Goal: Check status: Check status

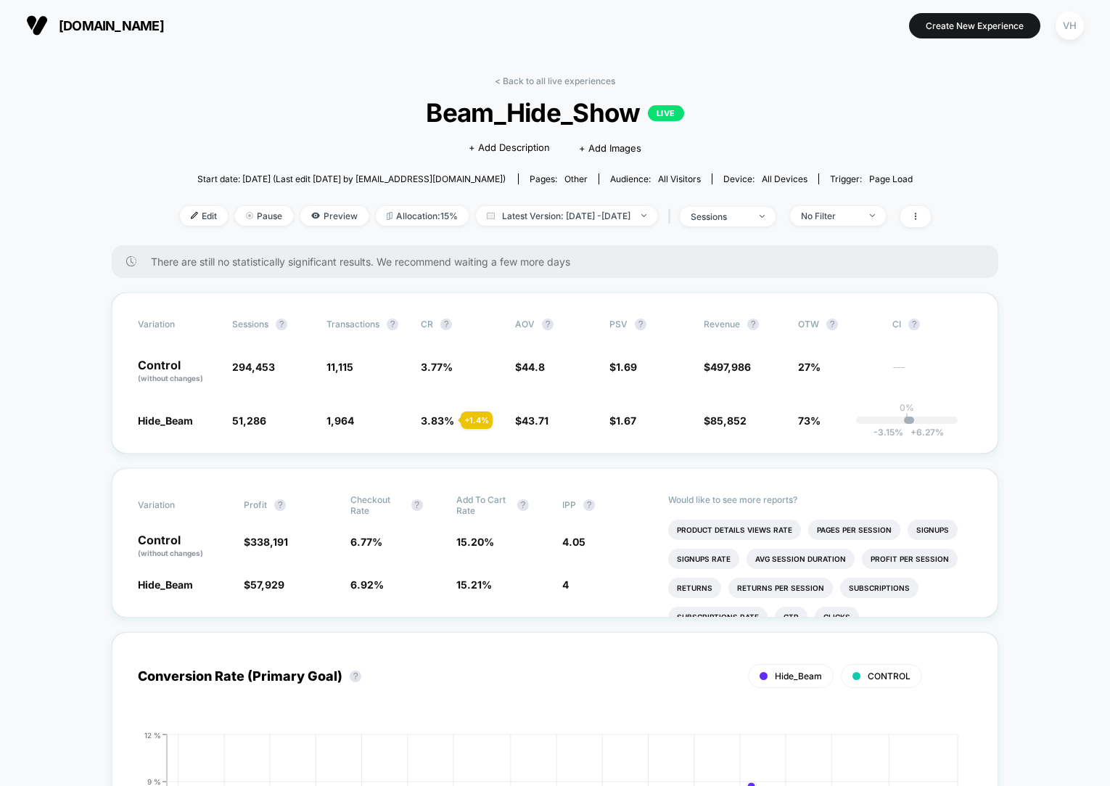
click at [596, 204] on div "< Back to all live experiences Beam_Hide_Show LIVE Click to edit experience det…" at bounding box center [555, 160] width 751 height 170
click at [596, 211] on span "Latest Version: [DATE] - [DATE]" at bounding box center [566, 216] width 181 height 20
select select "*"
select select "****"
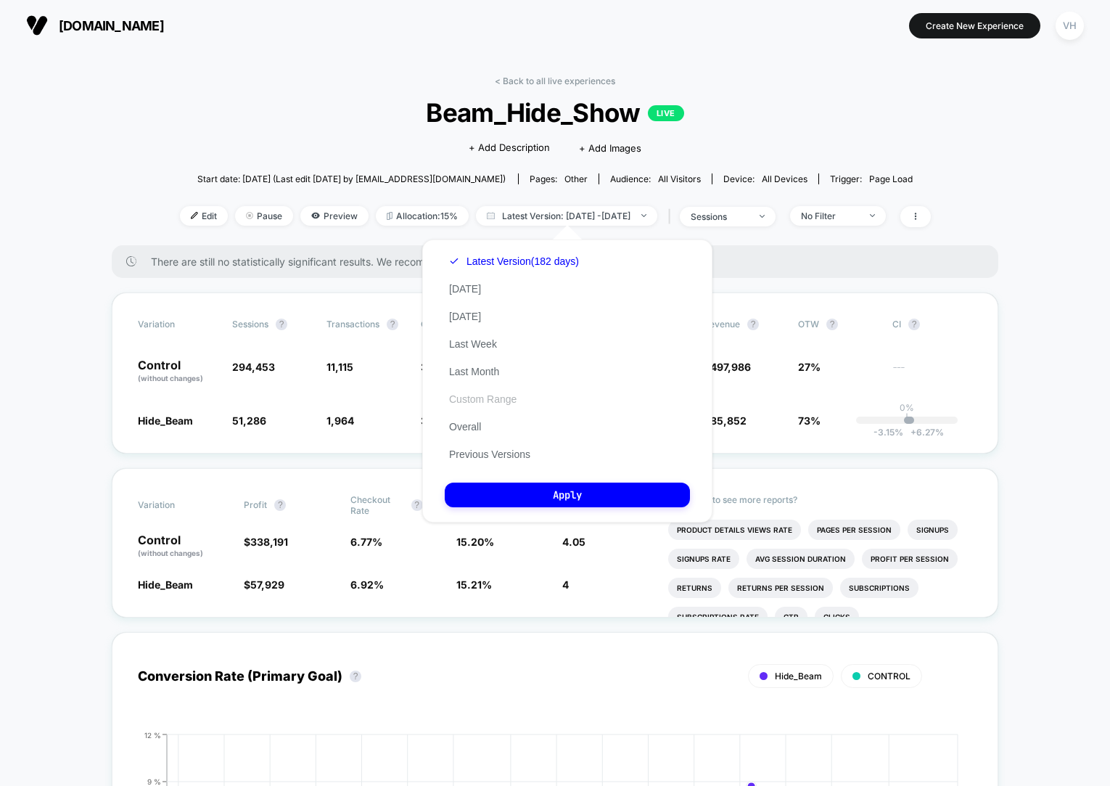
click at [507, 398] on button "Custom Range" at bounding box center [483, 399] width 76 height 13
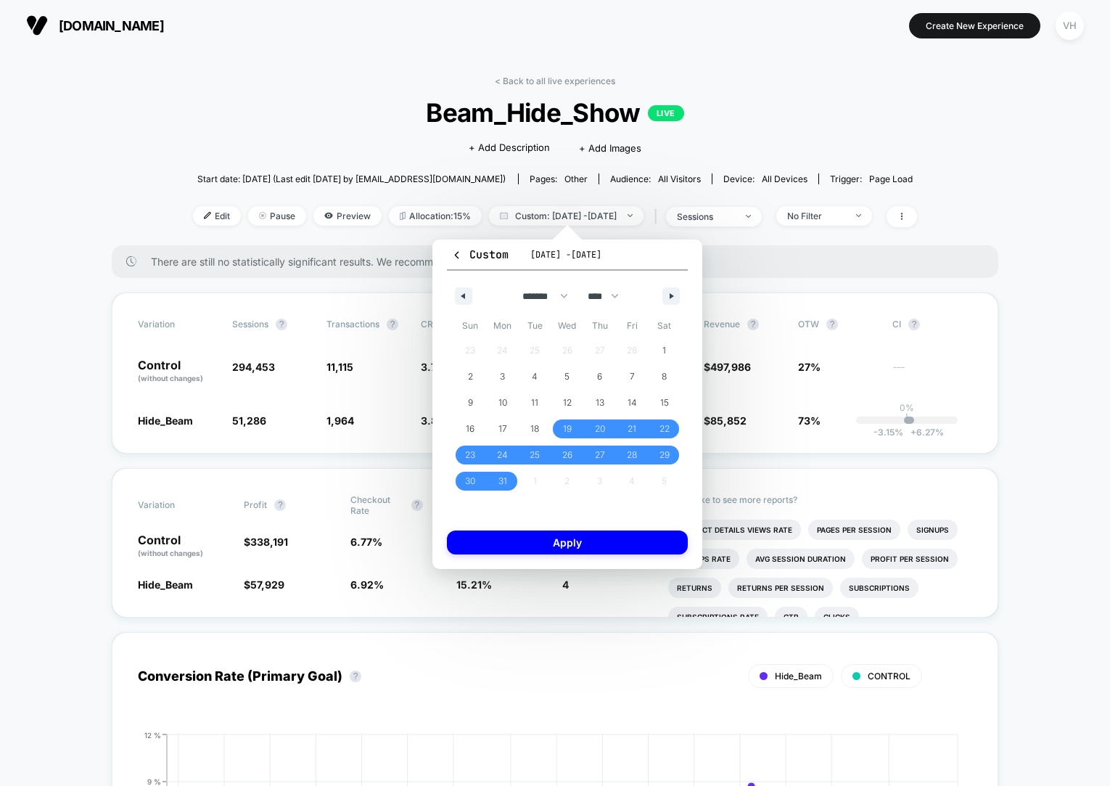
click at [681, 295] on div "******* ******** ***** ***** *** **** **** ****** ********* ******* ******** **…" at bounding box center [567, 293] width 241 height 44
click at [673, 295] on icon "button" at bounding box center [673, 296] width 7 height 6
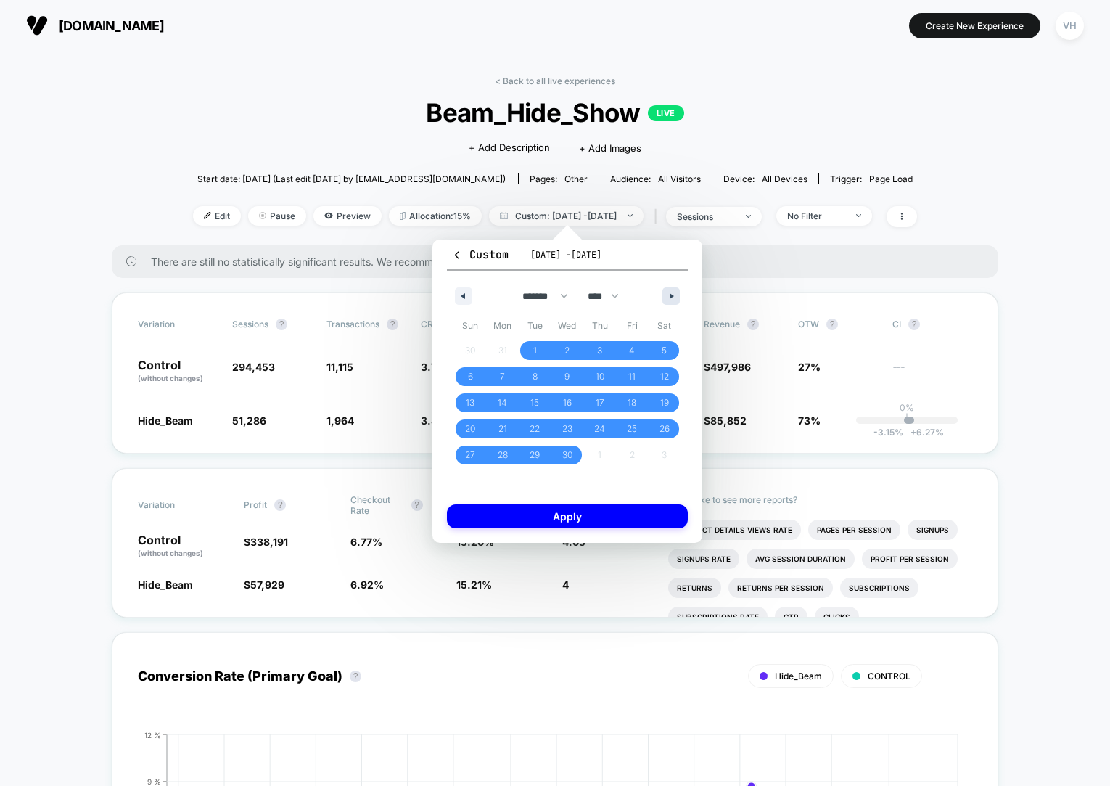
click at [673, 295] on icon "button" at bounding box center [673, 296] width 7 height 6
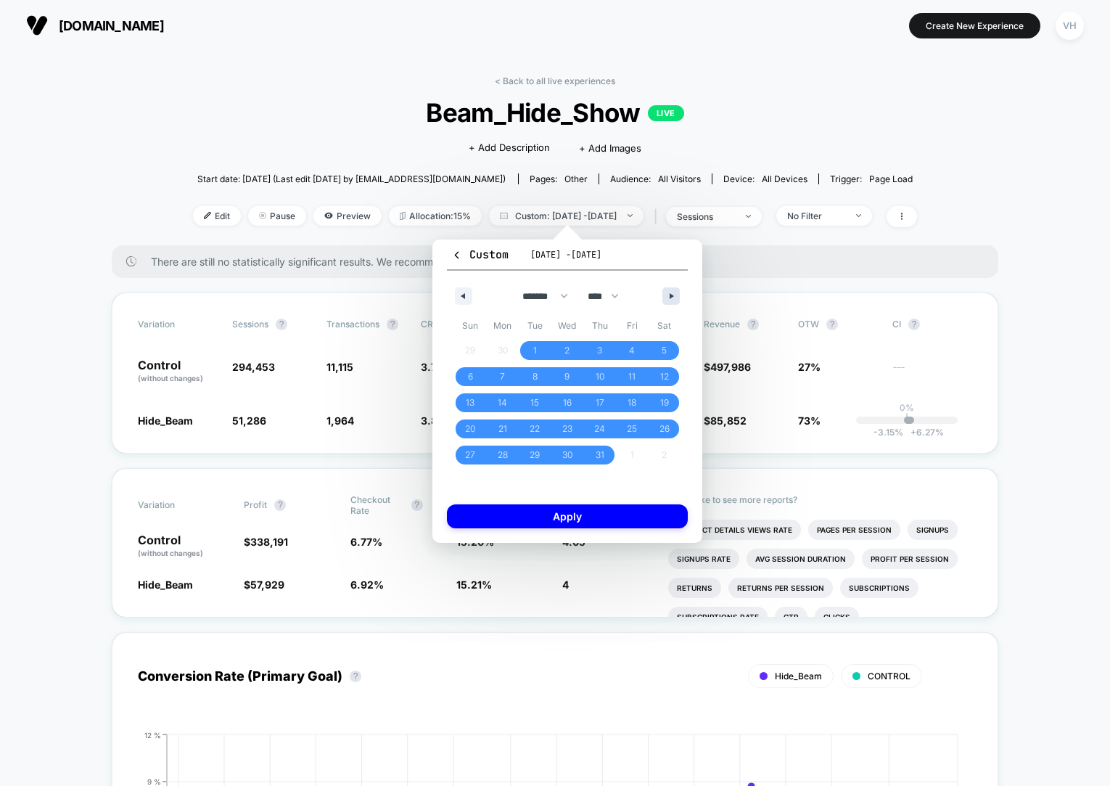
select select "*"
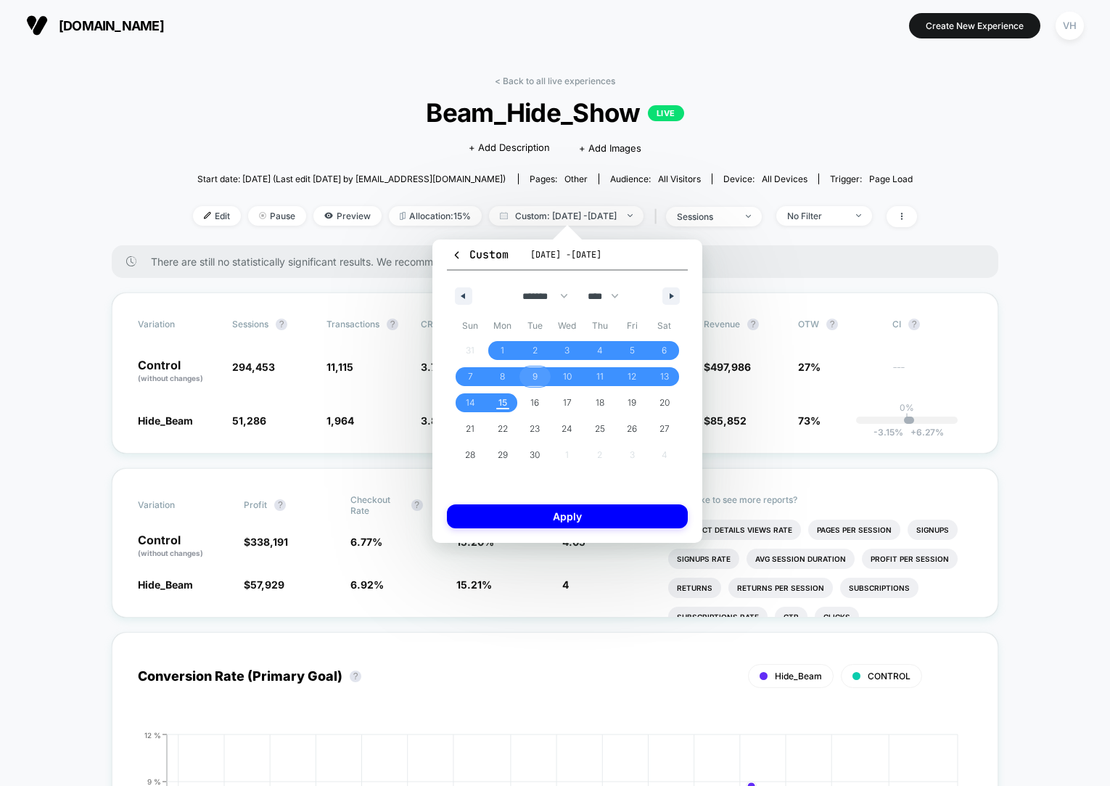
click at [533, 374] on span "9" at bounding box center [535, 377] width 5 height 26
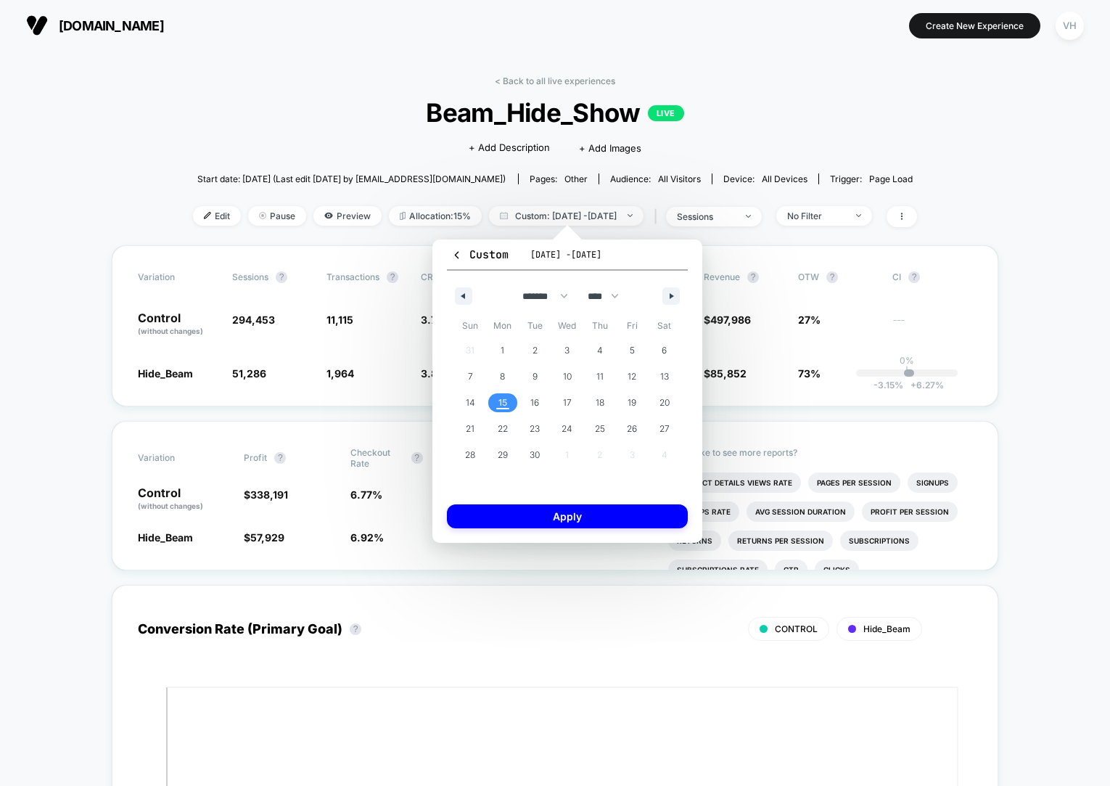
click at [505, 403] on span "15" at bounding box center [503, 403] width 9 height 26
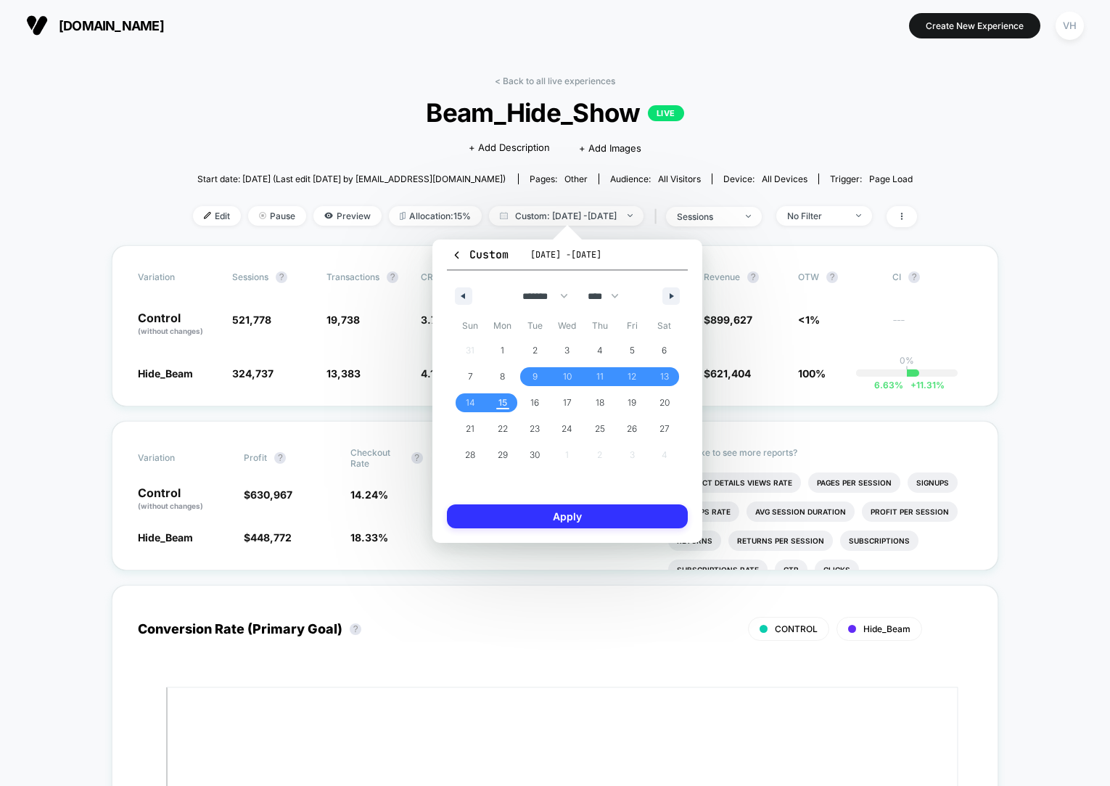
click at [512, 505] on button "Apply" at bounding box center [567, 516] width 241 height 24
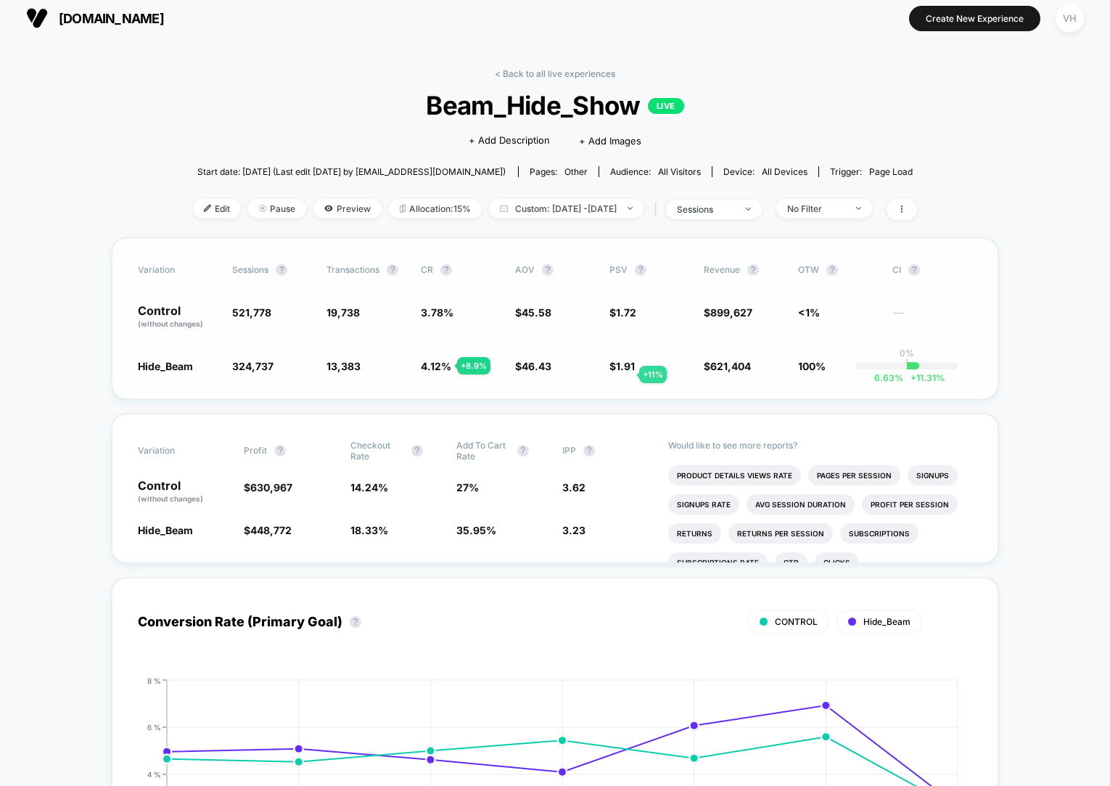
scroll to position [4, 0]
